Goal: Task Accomplishment & Management: Manage account settings

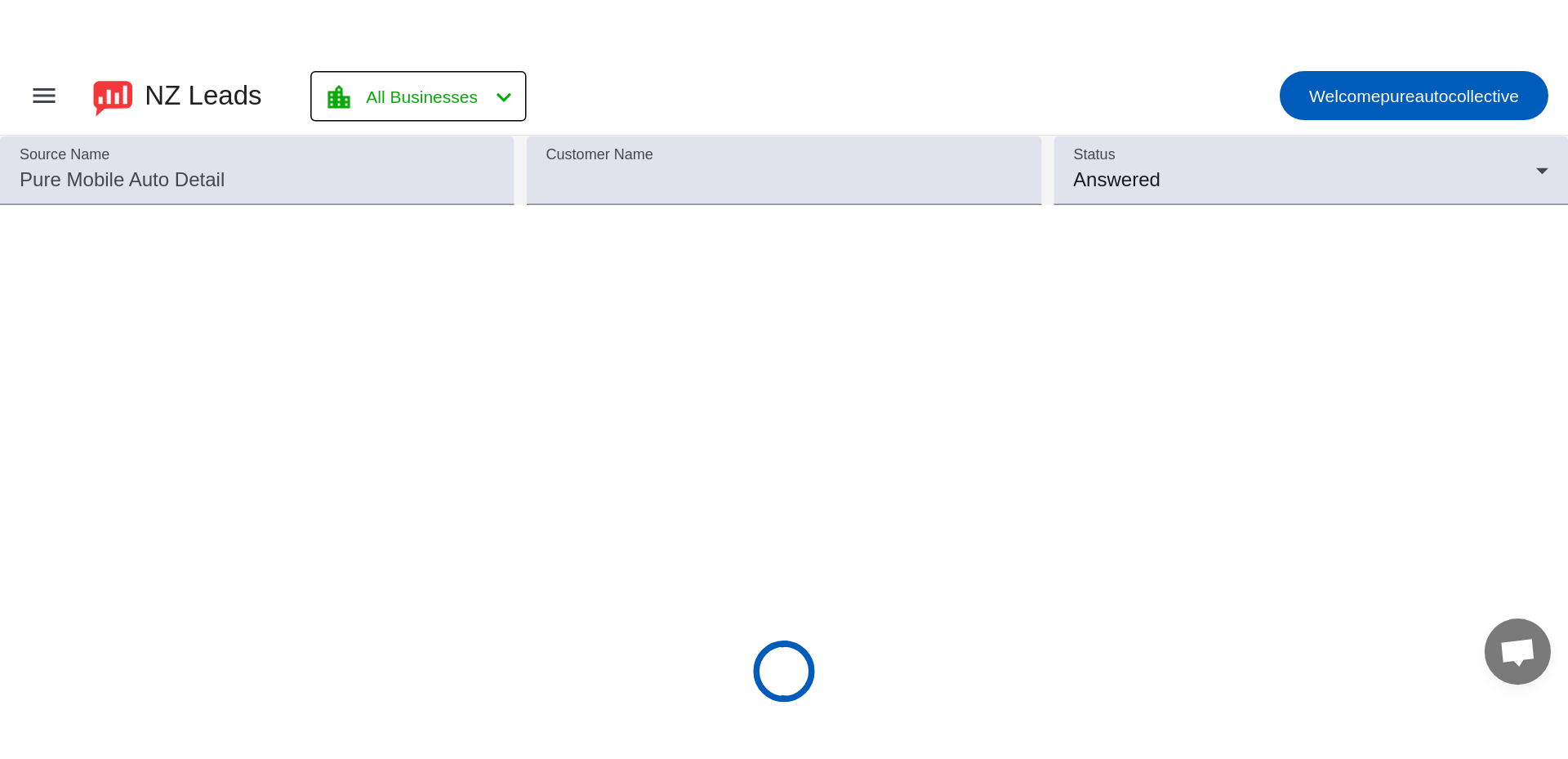
scroll to position [2885, 0]
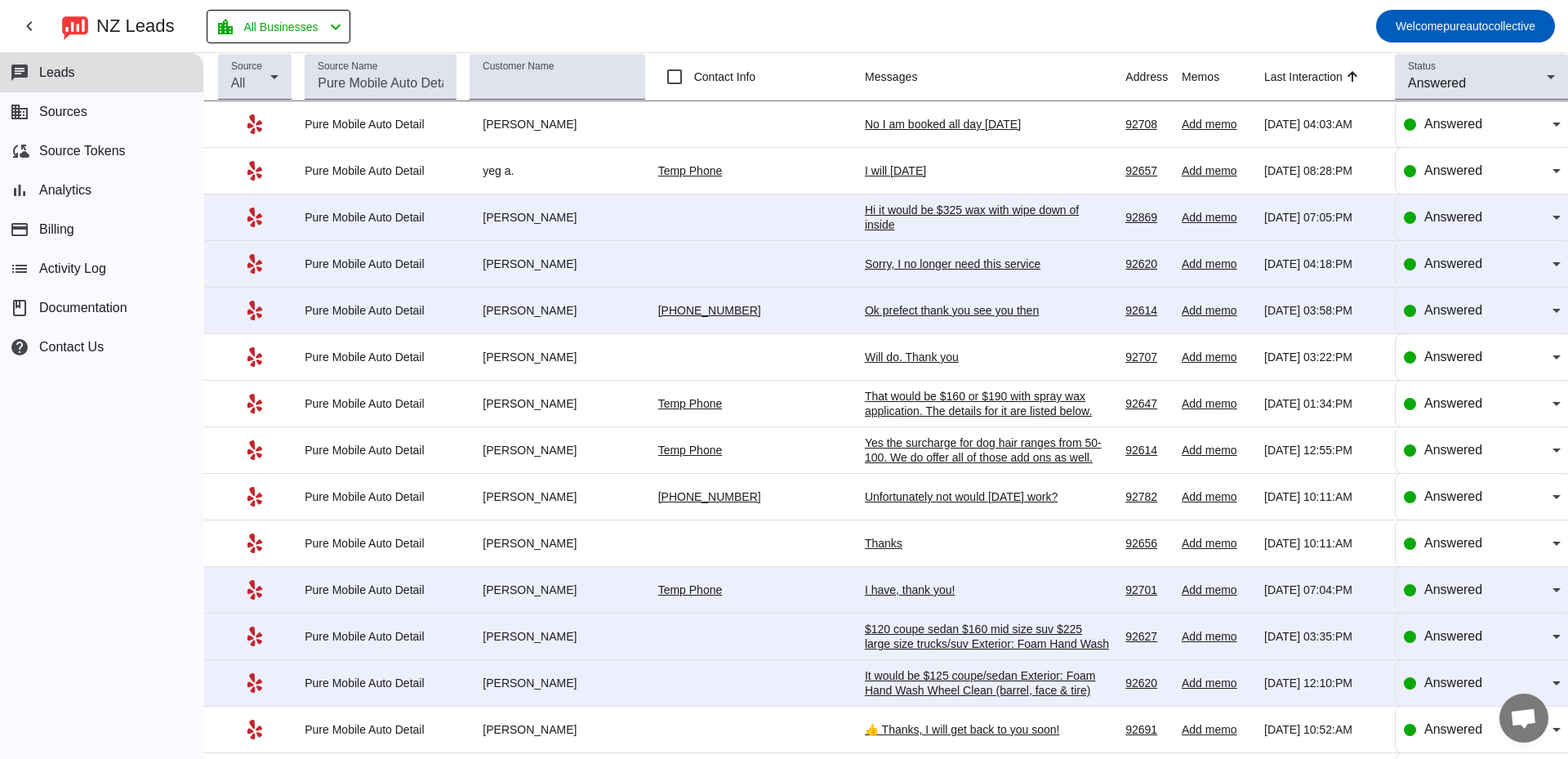
click at [845, 24] on mat-toolbar-row "chevron_left NZ Leads location_city All Businesses chevron_left Welcome pureaut…" at bounding box center [784, 26] width 1568 height 53
click at [870, 172] on div "I will [DATE]" at bounding box center [987, 170] width 245 height 14
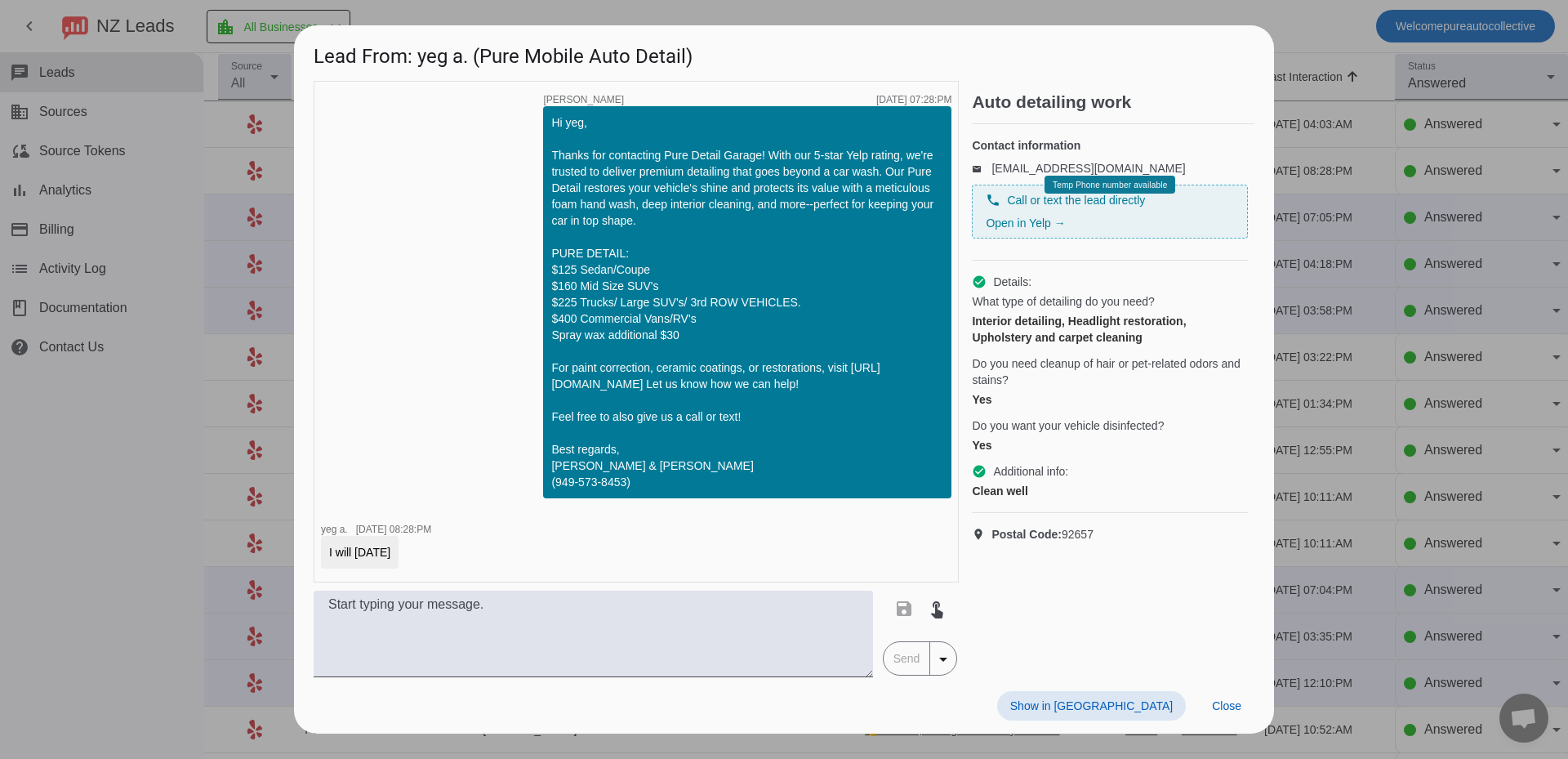
click at [1488, 393] on div at bounding box center [784, 380] width 1568 height 759
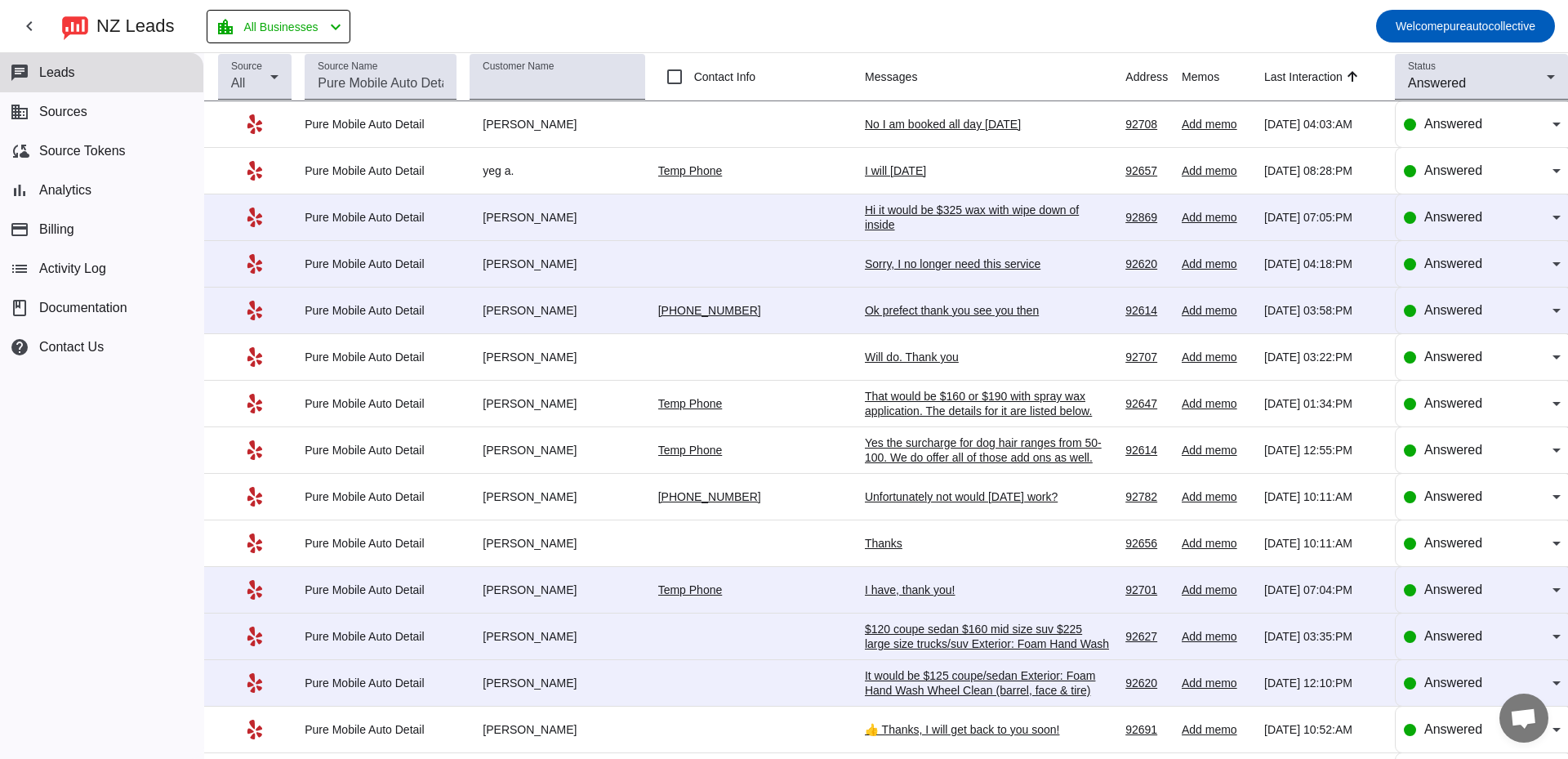
click at [761, 25] on mat-toolbar-row "chevron_left NZ Leads location_city All Businesses chevron_left Welcome pureaut…" at bounding box center [784, 26] width 1568 height 53
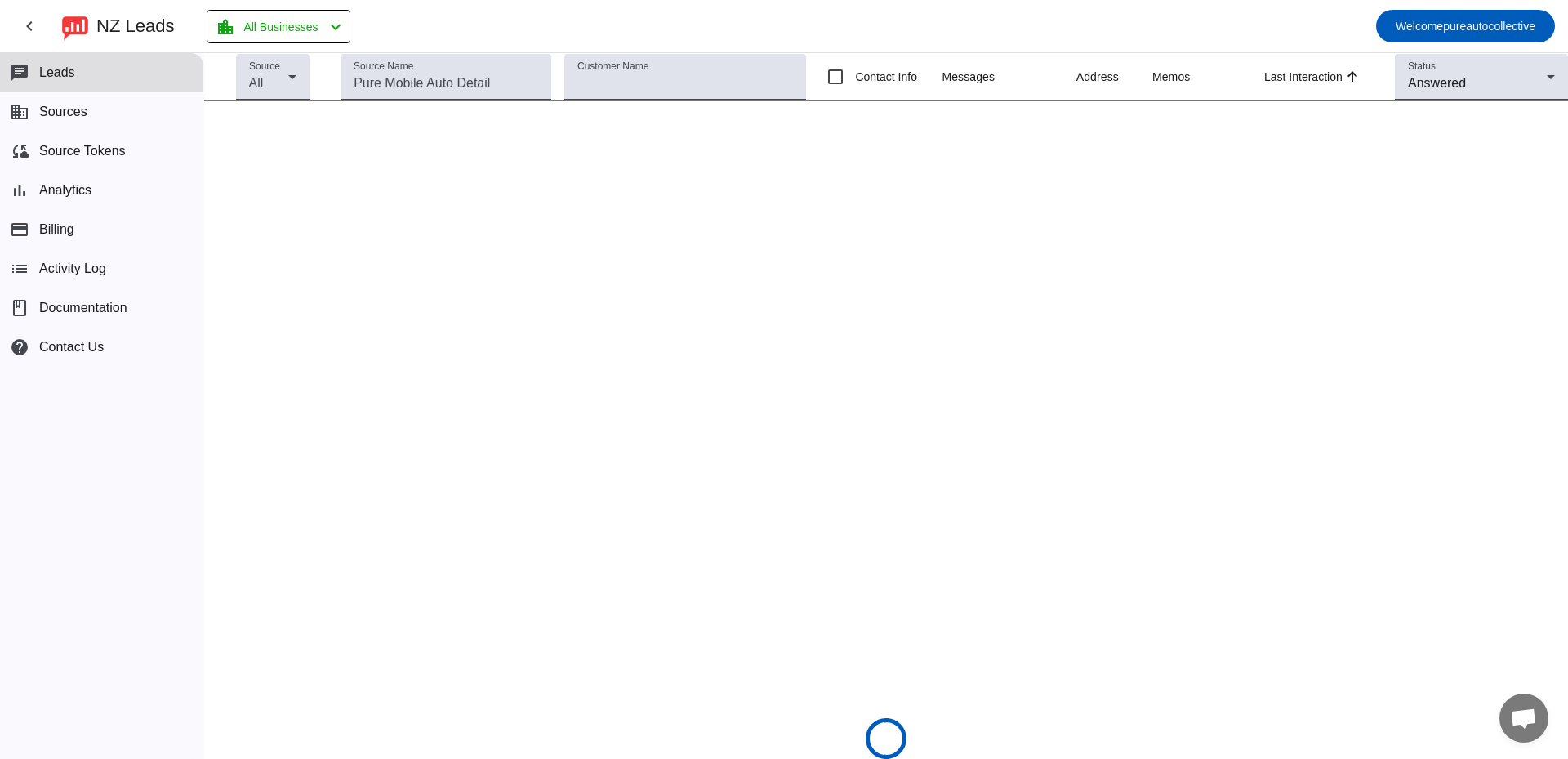
scroll to position [2885, 0]
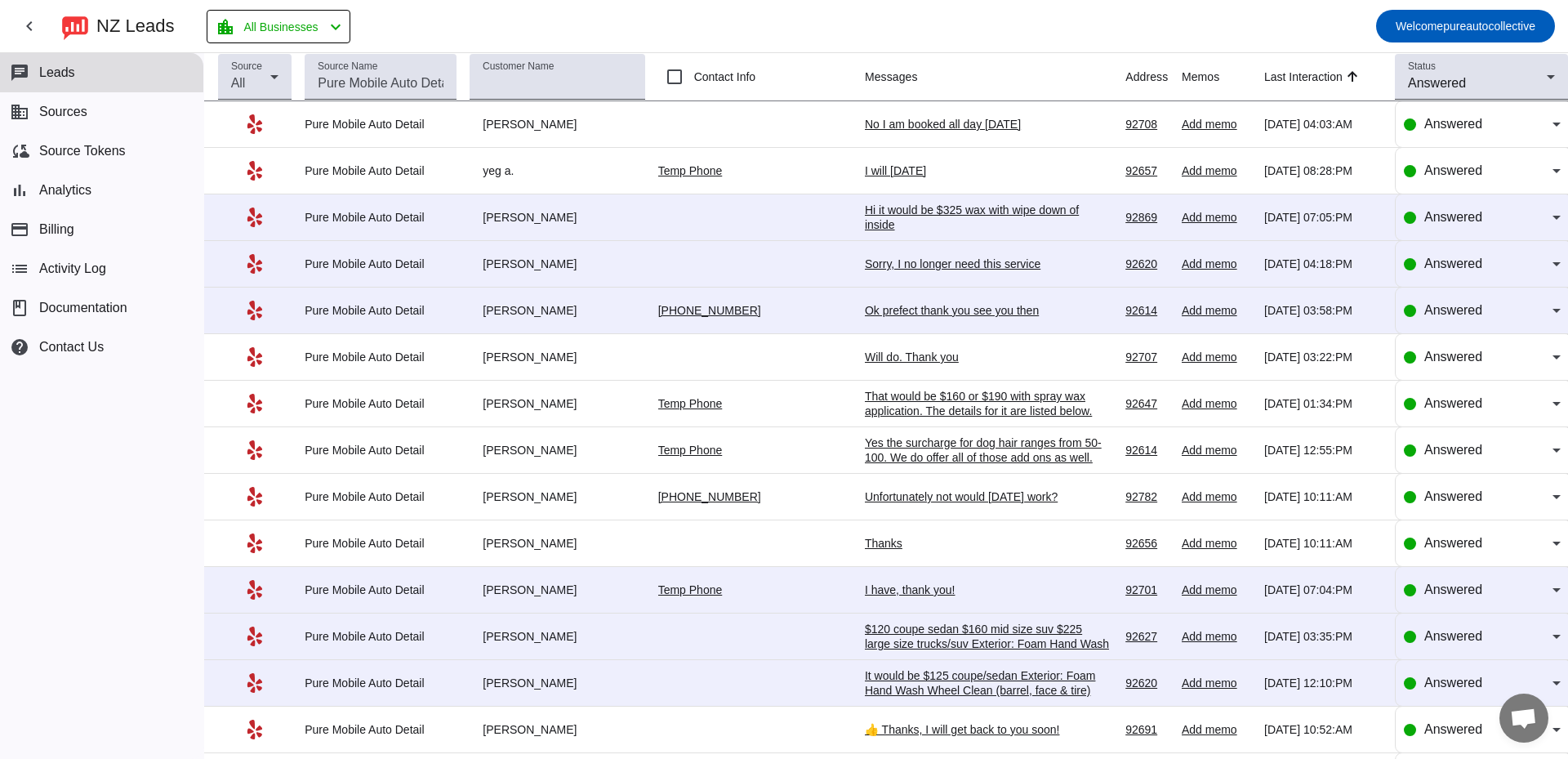
click at [169, 426] on div "chat Leads business Sources cloud_sync Source Tokens bar_chart Analytics paymen…" at bounding box center [102, 405] width 203 height 705
click at [103, 472] on div "chat Leads business Sources cloud_sync Source Tokens bar_chart Analytics paymen…" at bounding box center [102, 405] width 203 height 705
